Goal: Contribute content: Add original content to the website for others to see

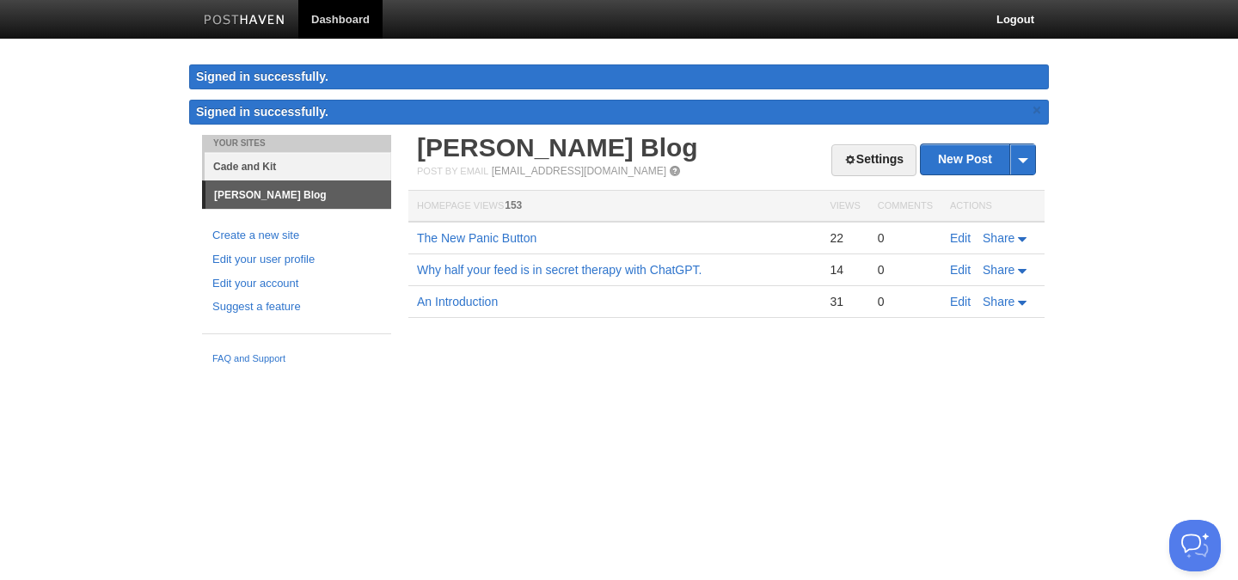
click at [277, 163] on link "Cade and Kit" at bounding box center [298, 166] width 186 height 28
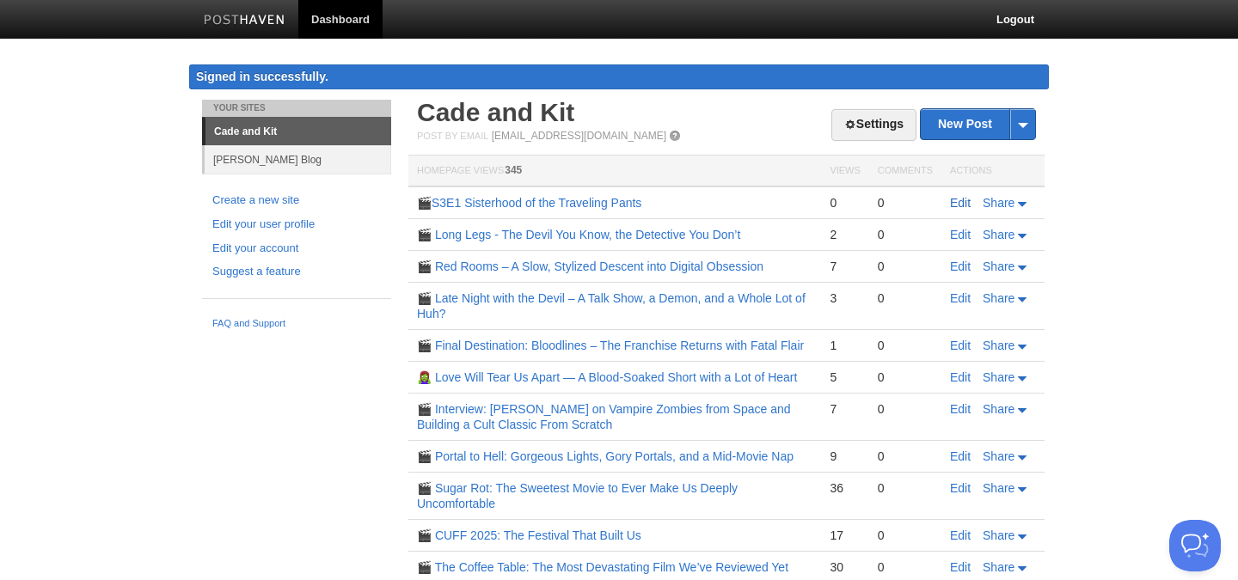
click at [954, 206] on link "Edit" at bounding box center [960, 203] width 21 height 14
click at [967, 128] on link "New Post" at bounding box center [977, 124] width 114 height 30
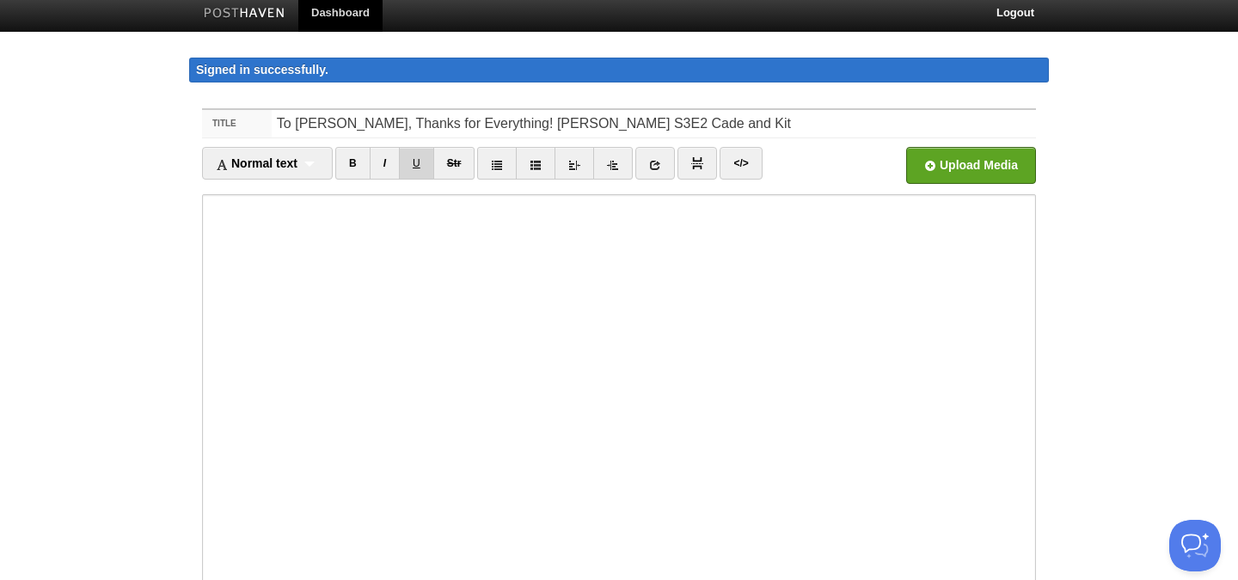
scroll to position [9, 0]
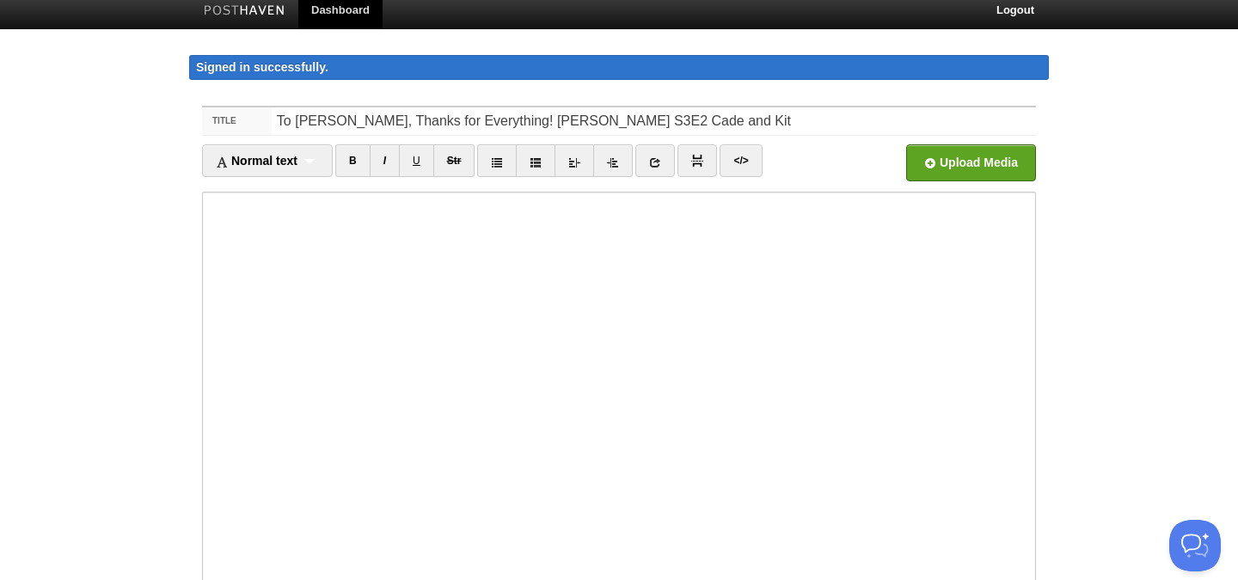
drag, startPoint x: 278, startPoint y: 123, endPoint x: 308, endPoint y: 133, distance: 31.0
click at [279, 123] on input "To [PERSON_NAME], Thanks for Everything! [PERSON_NAME] S3E2 Cade and Kit" at bounding box center [654, 121] width 764 height 28
paste input "🎬"
type input "🎬To [PERSON_NAME], Thanks for Everything! [PERSON_NAME] S3E2 Cade and Kit"
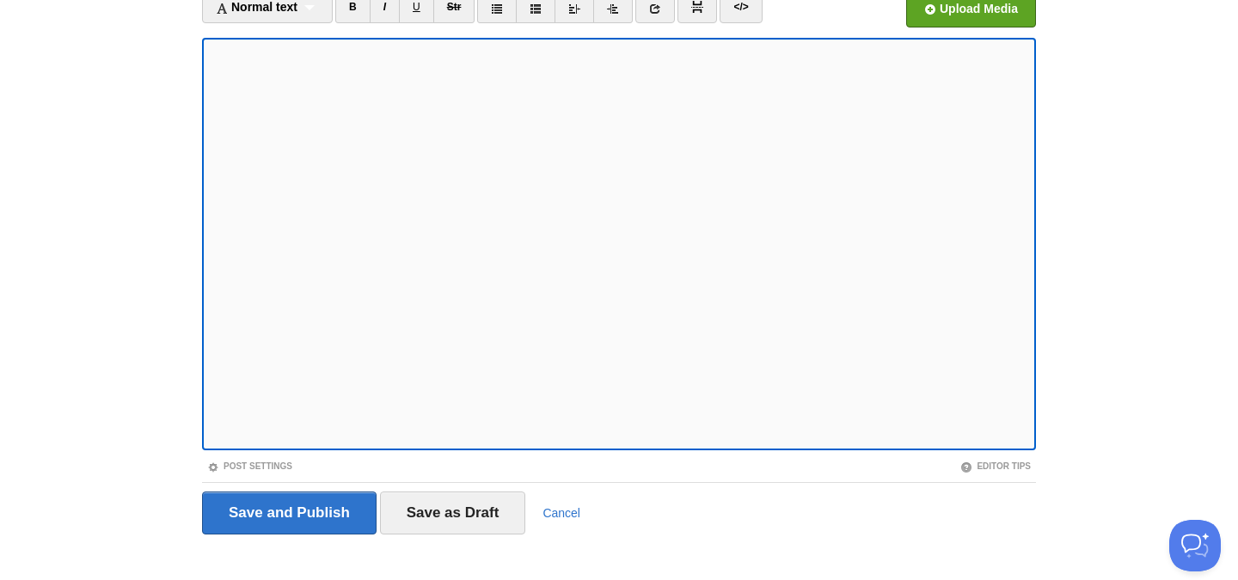
scroll to position [161, 0]
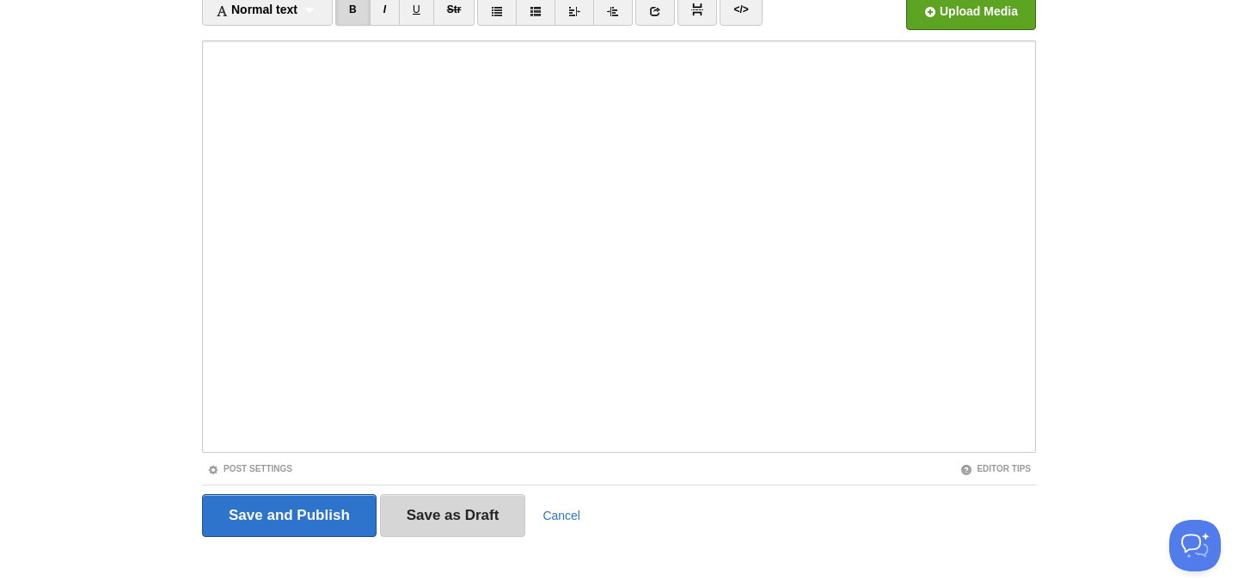
click at [446, 519] on input "Save as Draft" at bounding box center [453, 515] width 146 height 43
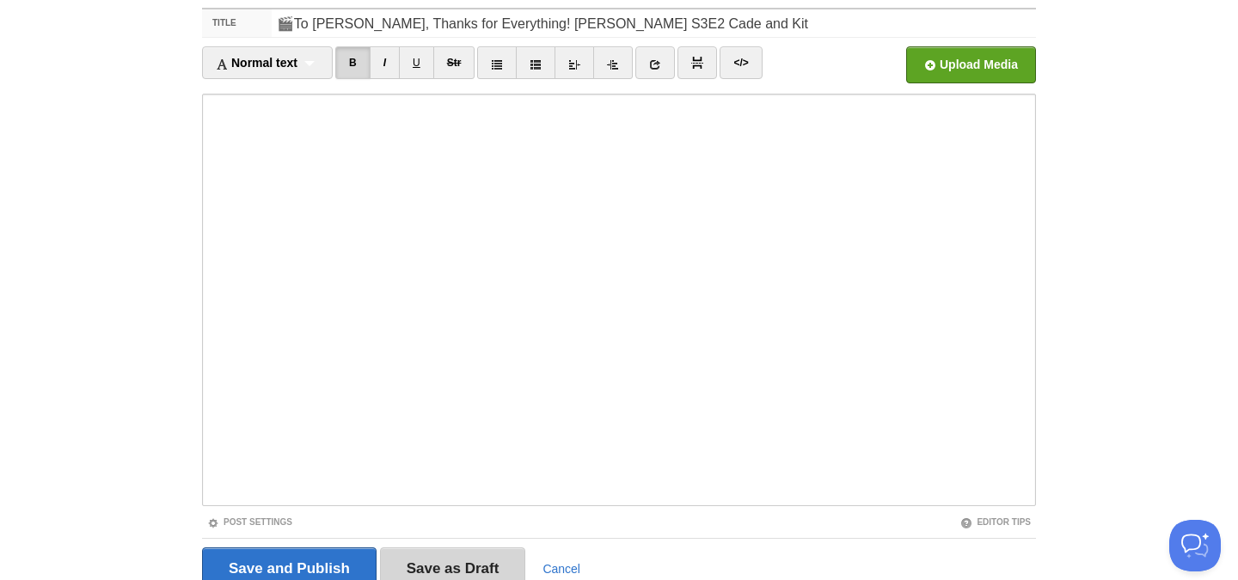
scroll to position [100, 0]
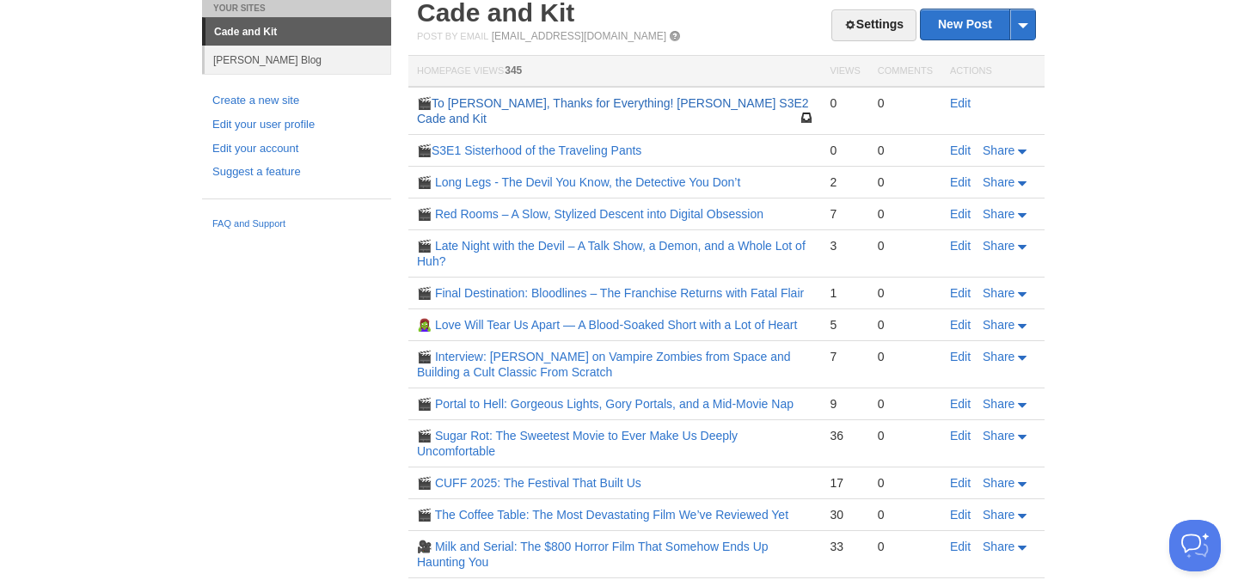
click at [645, 103] on link "🎬To [PERSON_NAME], Thanks for Everything! [PERSON_NAME] S3E2 Cade and Kit" at bounding box center [613, 110] width 392 height 29
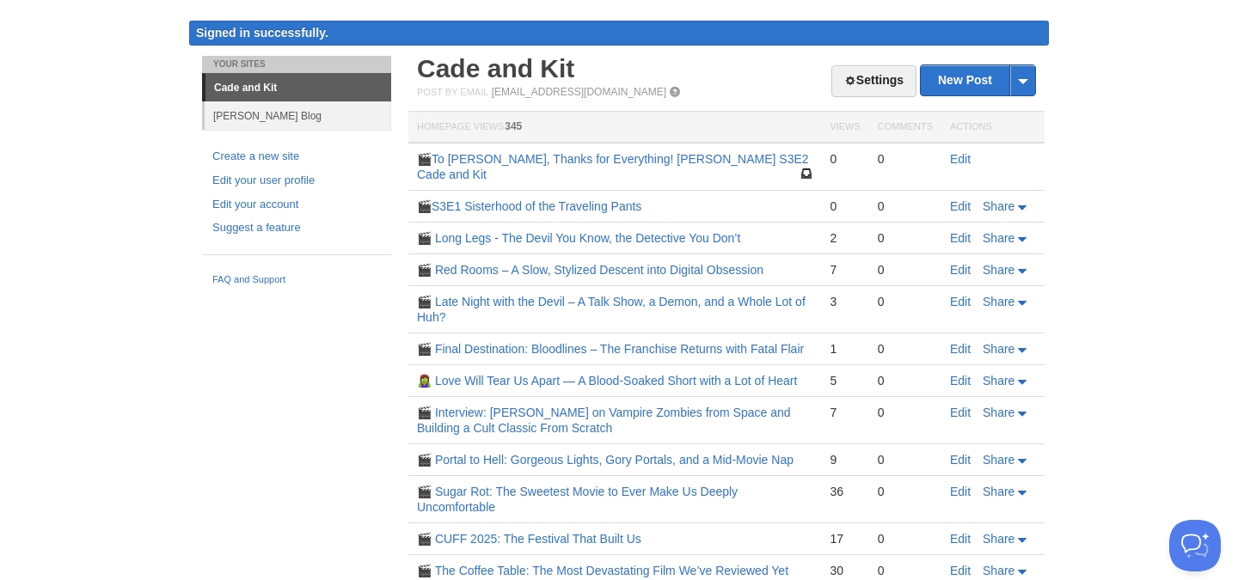
scroll to position [42, 0]
